Goal: Information Seeking & Learning: Find specific fact

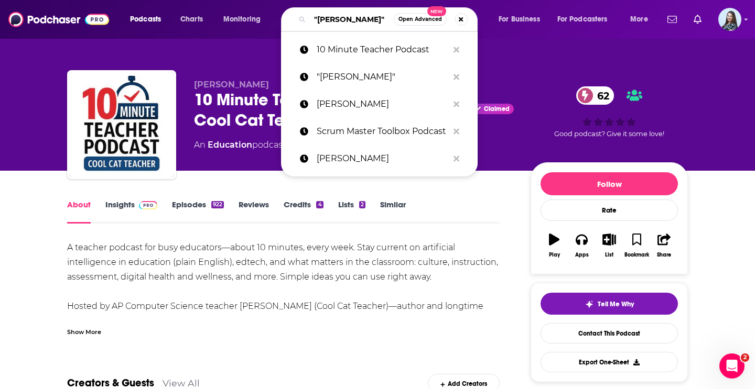
click at [349, 21] on input ""[PERSON_NAME]"" at bounding box center [352, 19] width 84 height 17
paste input "Lost Debate"
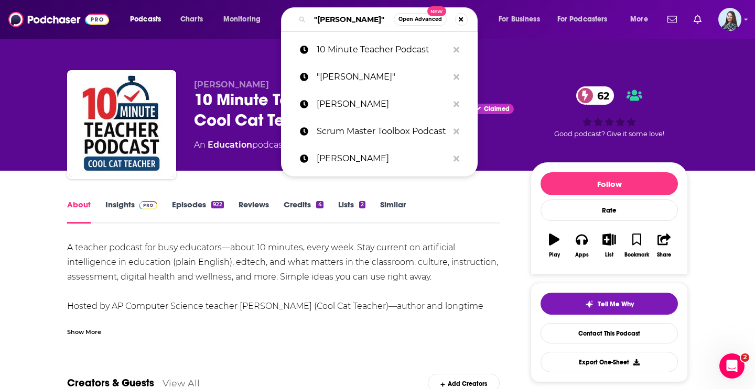
type input "Lost Debate"
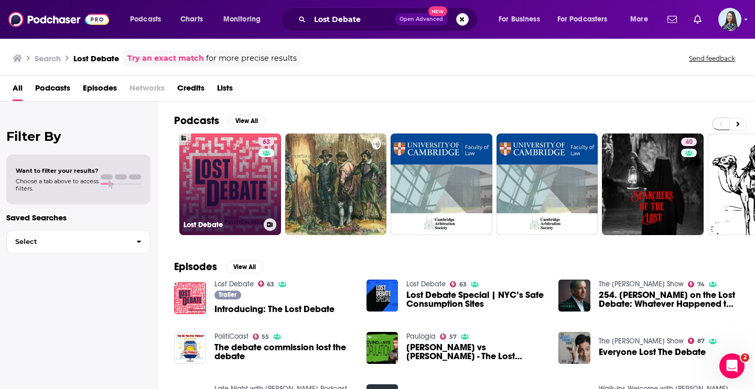
click at [229, 205] on link "63 Lost Debate" at bounding box center [230, 185] width 102 height 102
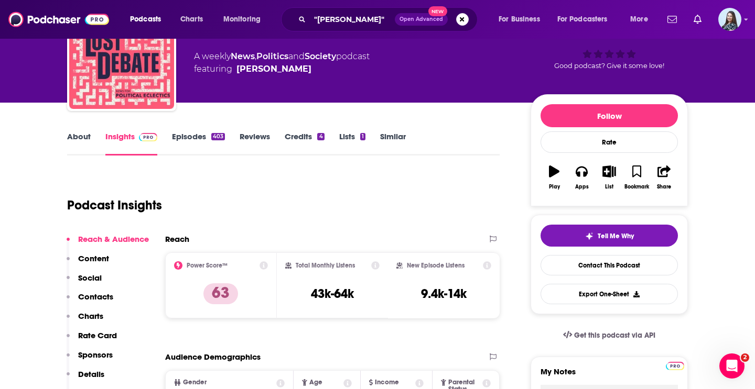
scroll to position [69, 0]
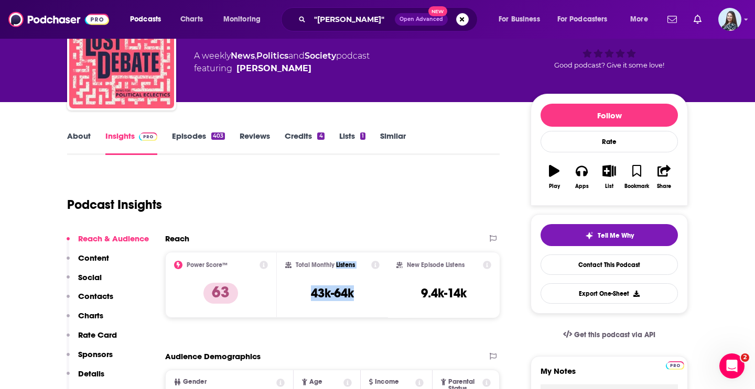
drag, startPoint x: 356, startPoint y: 293, endPoint x: 334, endPoint y: 264, distance: 35.5
click at [334, 264] on div "Total Monthly Listens 43k-64k" at bounding box center [332, 285] width 95 height 48
copy div "Listens 43k-64k"
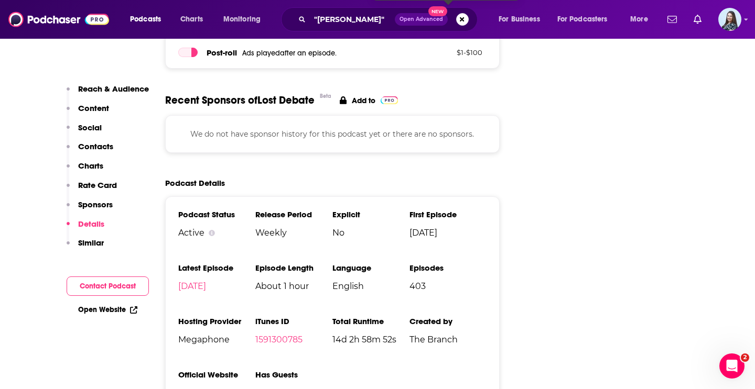
scroll to position [1596, 0]
